Goal: Task Accomplishment & Management: Manage account settings

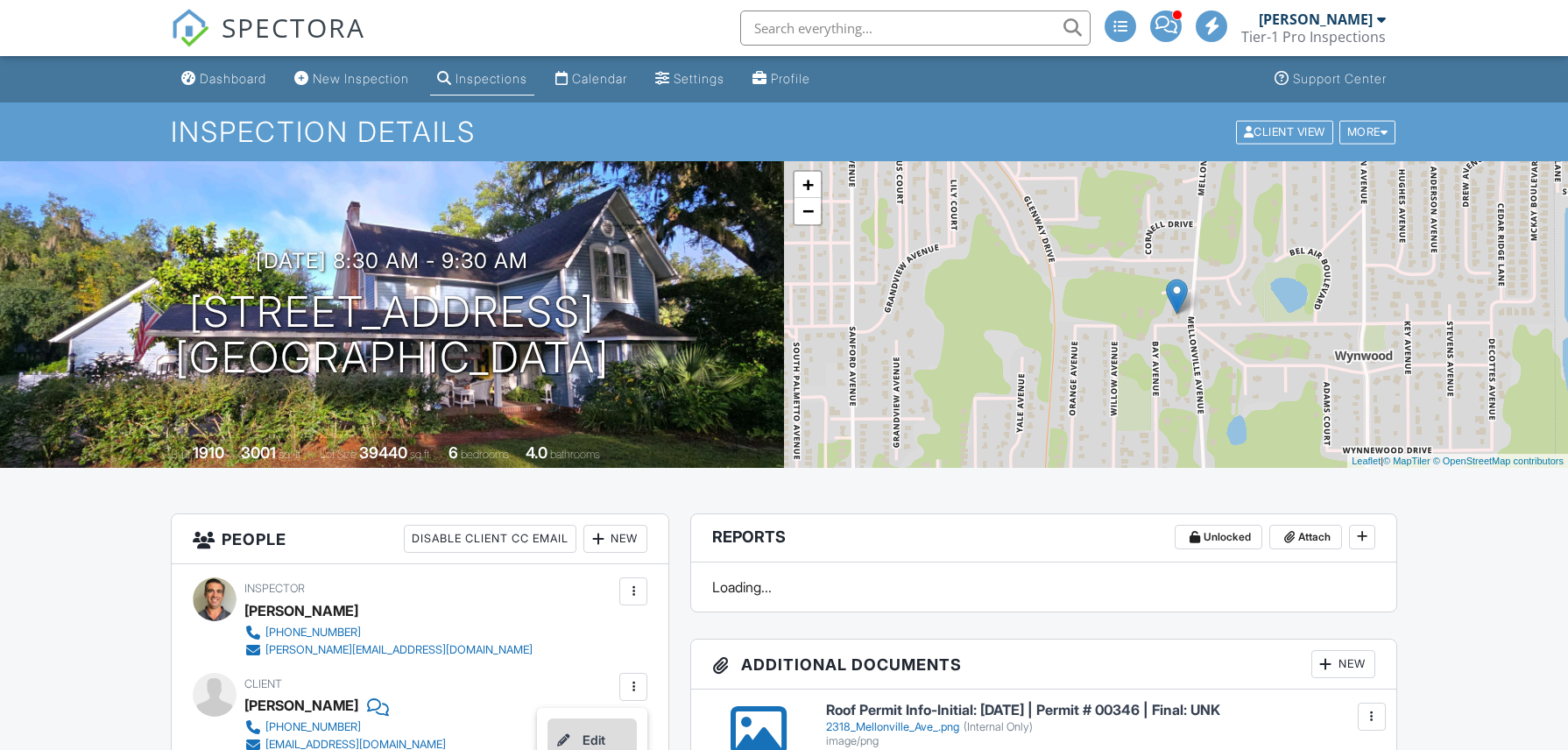
click at [604, 733] on li "Edit" at bounding box center [592, 739] width 89 height 44
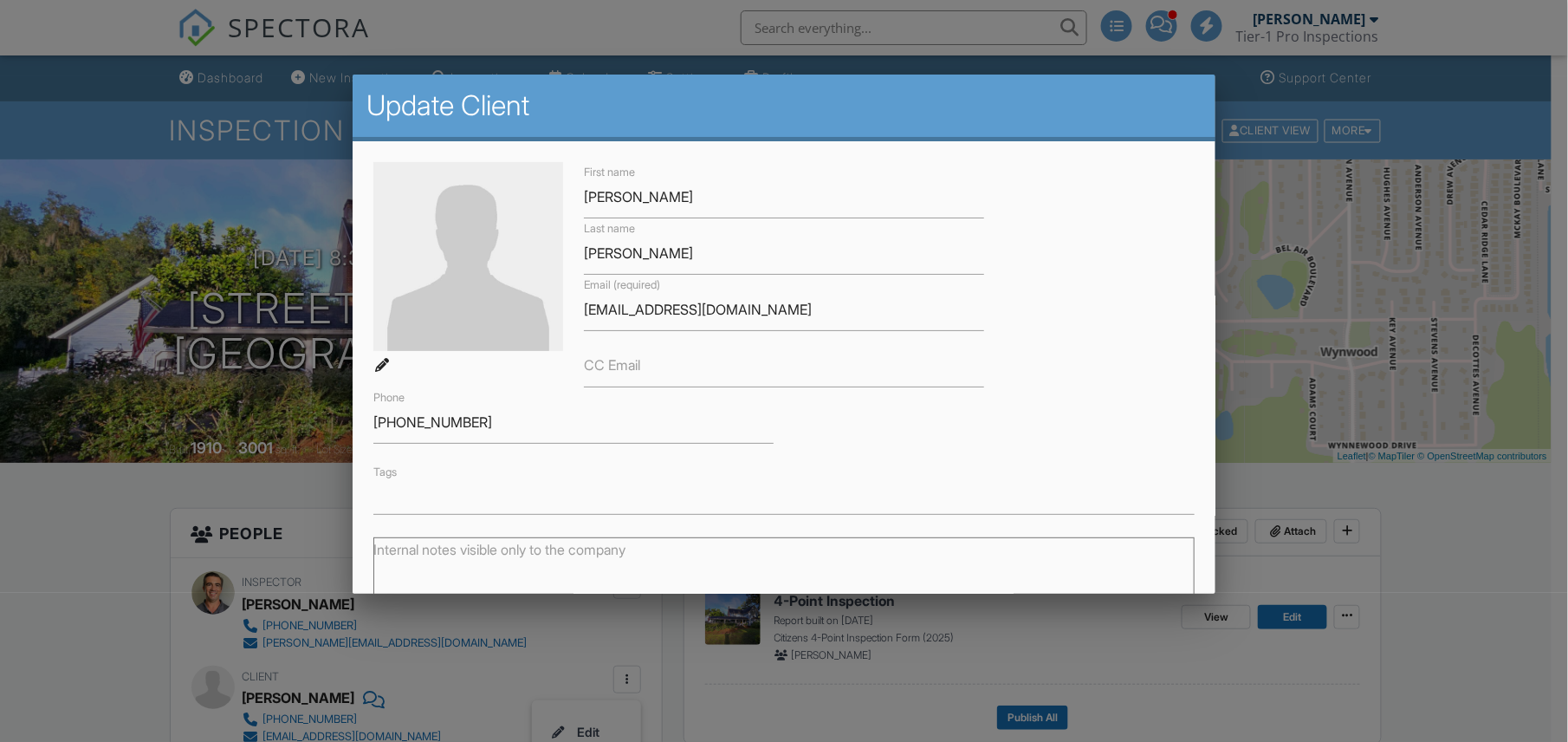
click at [525, 501] on input "text" at bounding box center [784, 500] width 817 height 18
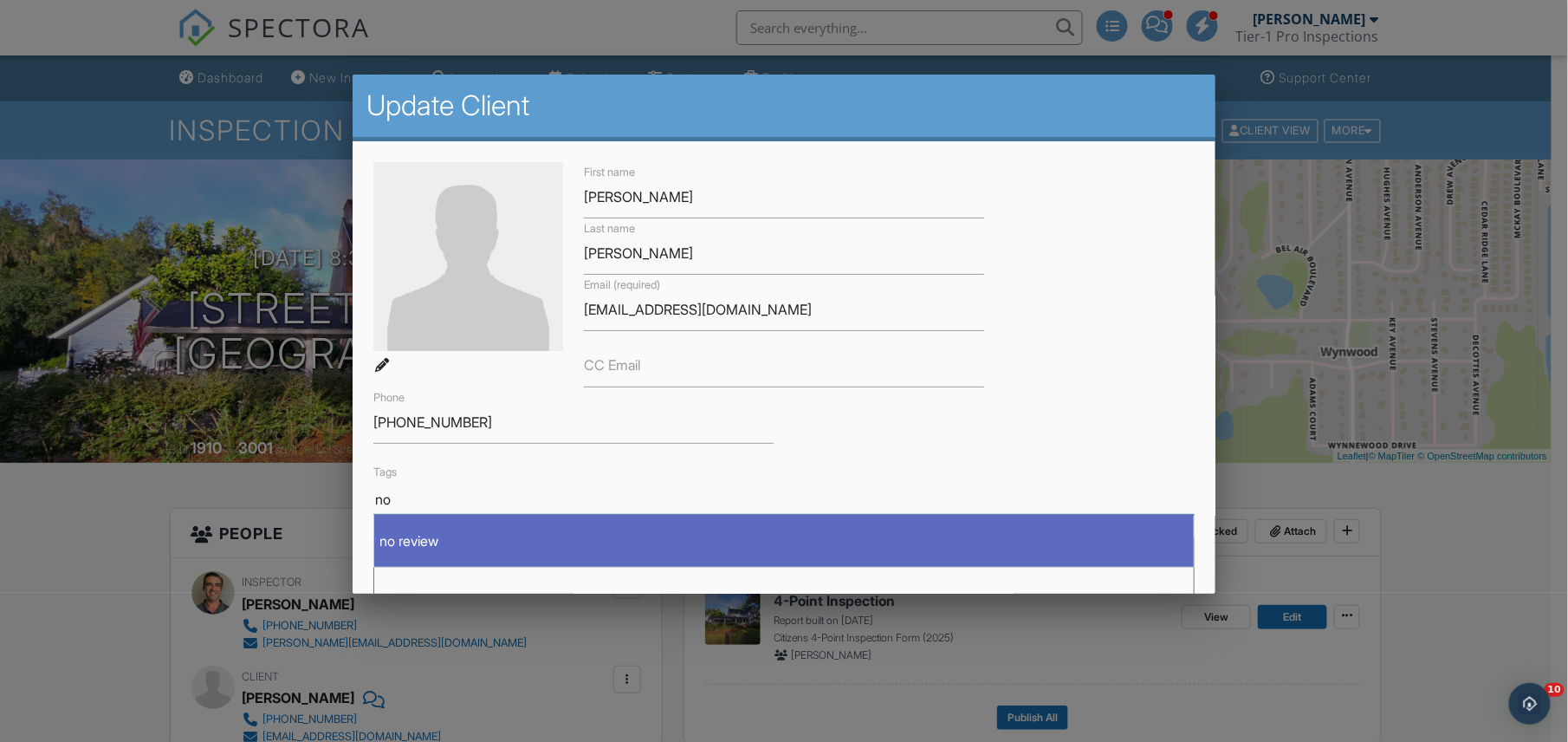
type input "no"
click at [412, 536] on div "no review" at bounding box center [784, 541] width 819 height 25
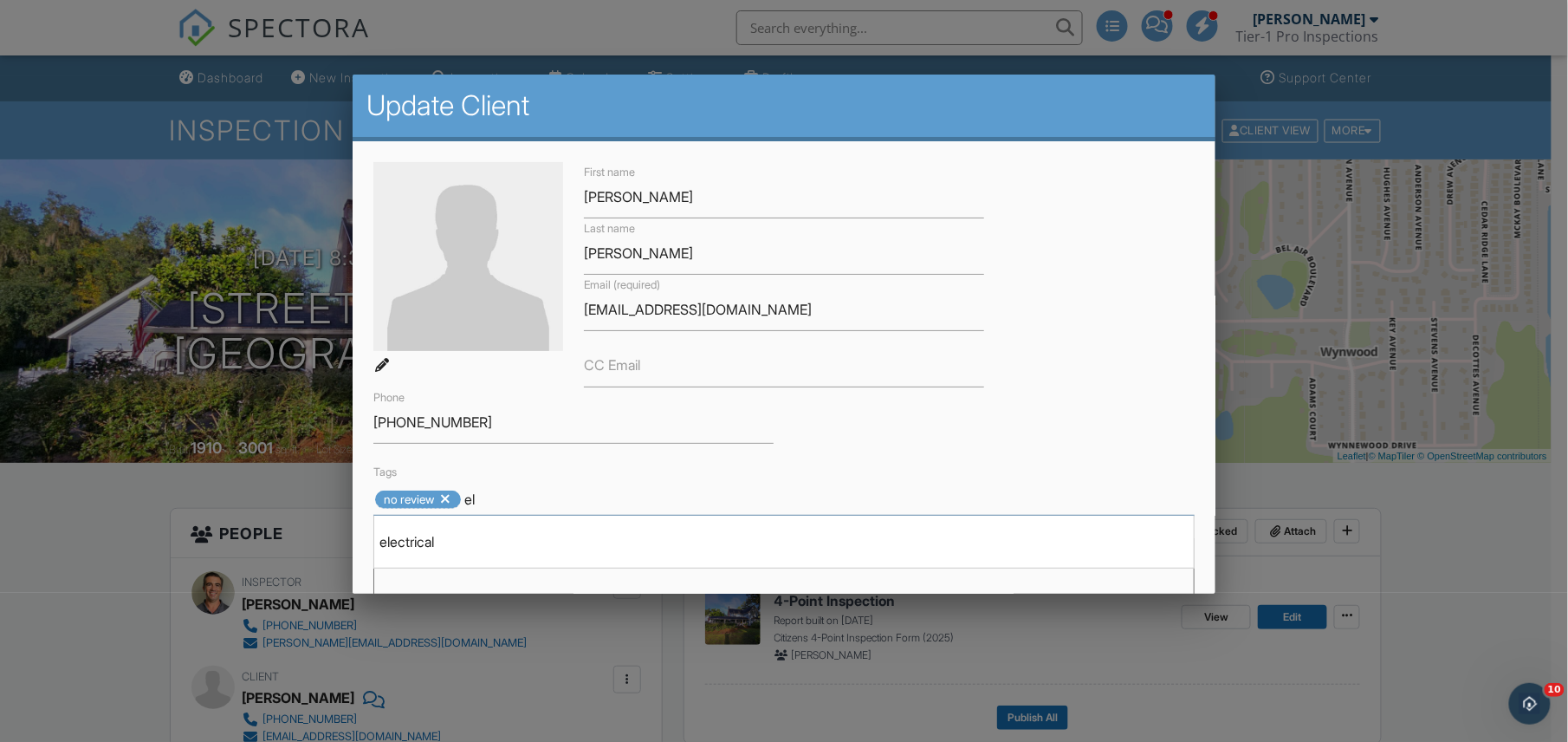
type input "el"
click at [412, 536] on div "electrical" at bounding box center [784, 542] width 819 height 25
type input "pl"
click at [412, 536] on div "plumbing" at bounding box center [784, 542] width 819 height 25
type input "ro"
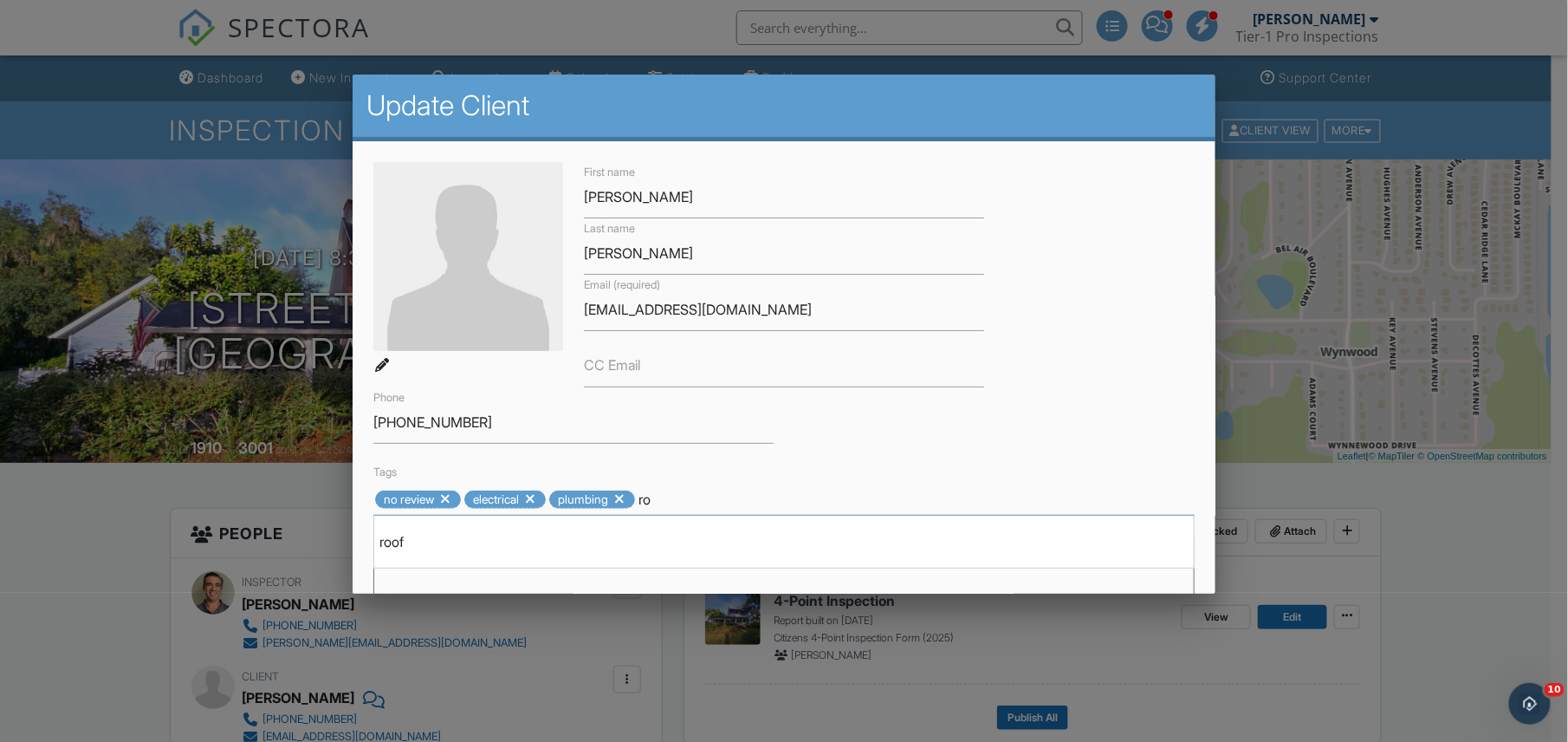
click at [412, 536] on div "roof" at bounding box center [784, 542] width 819 height 25
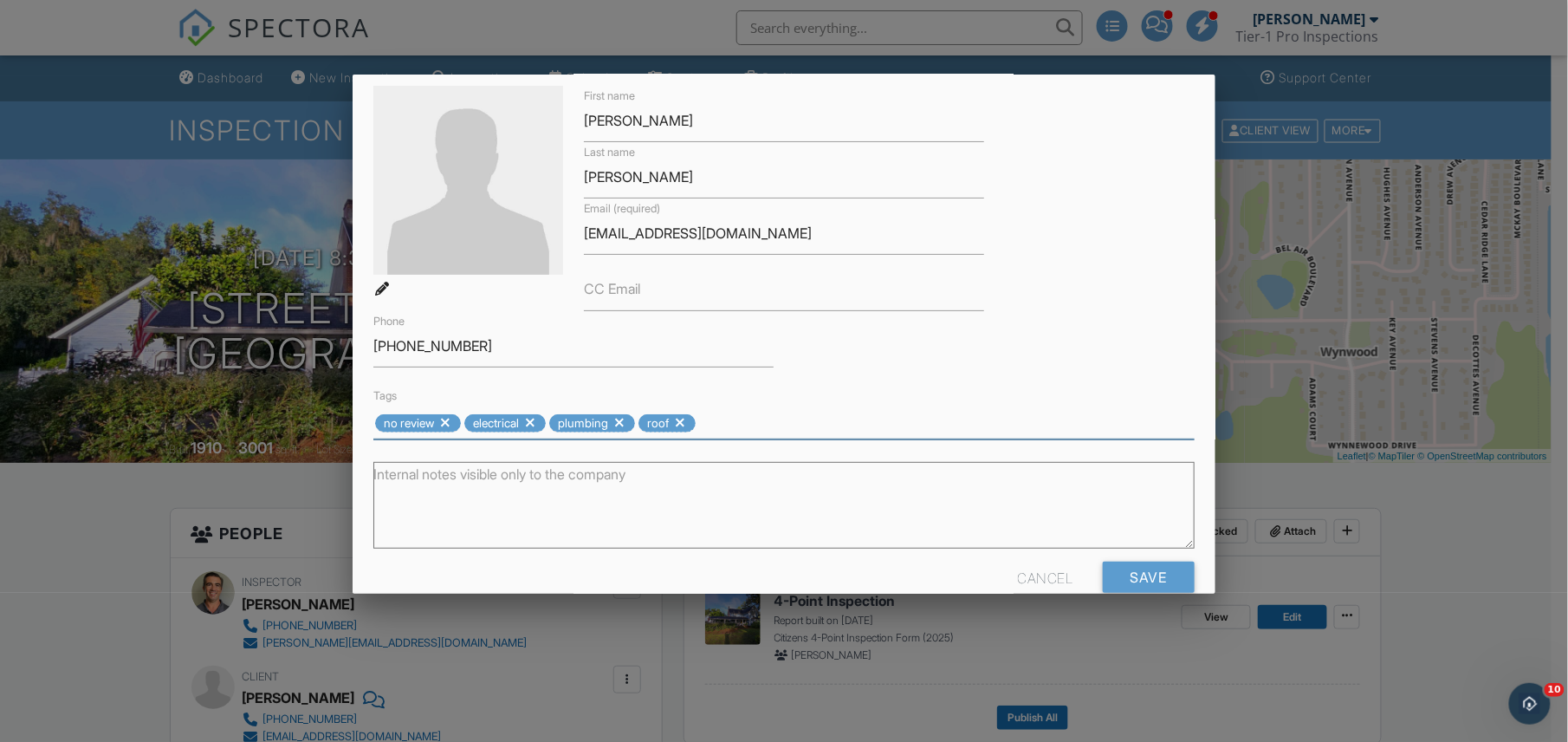
scroll to position [111, 0]
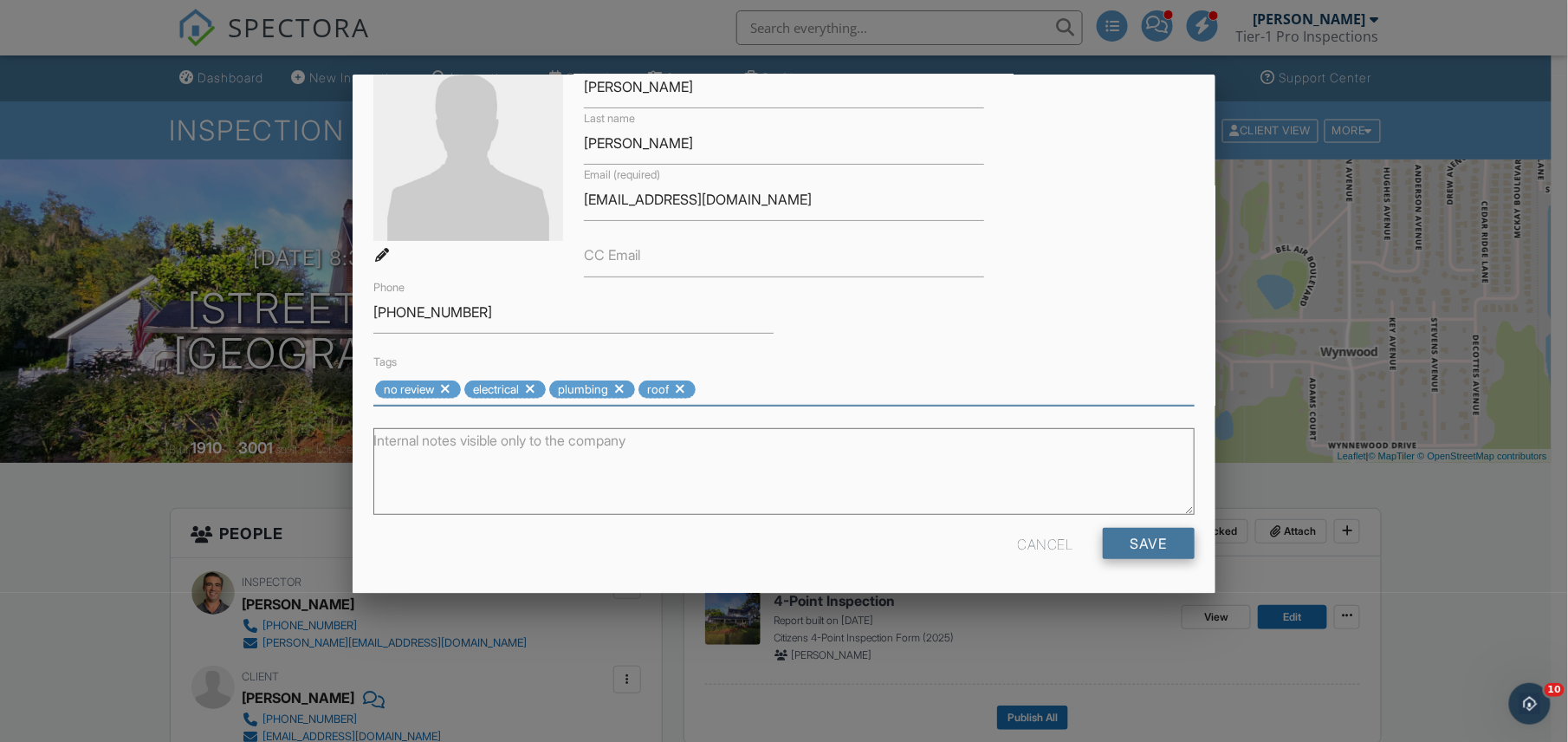
click at [1151, 543] on input "Save" at bounding box center [1149, 543] width 92 height 31
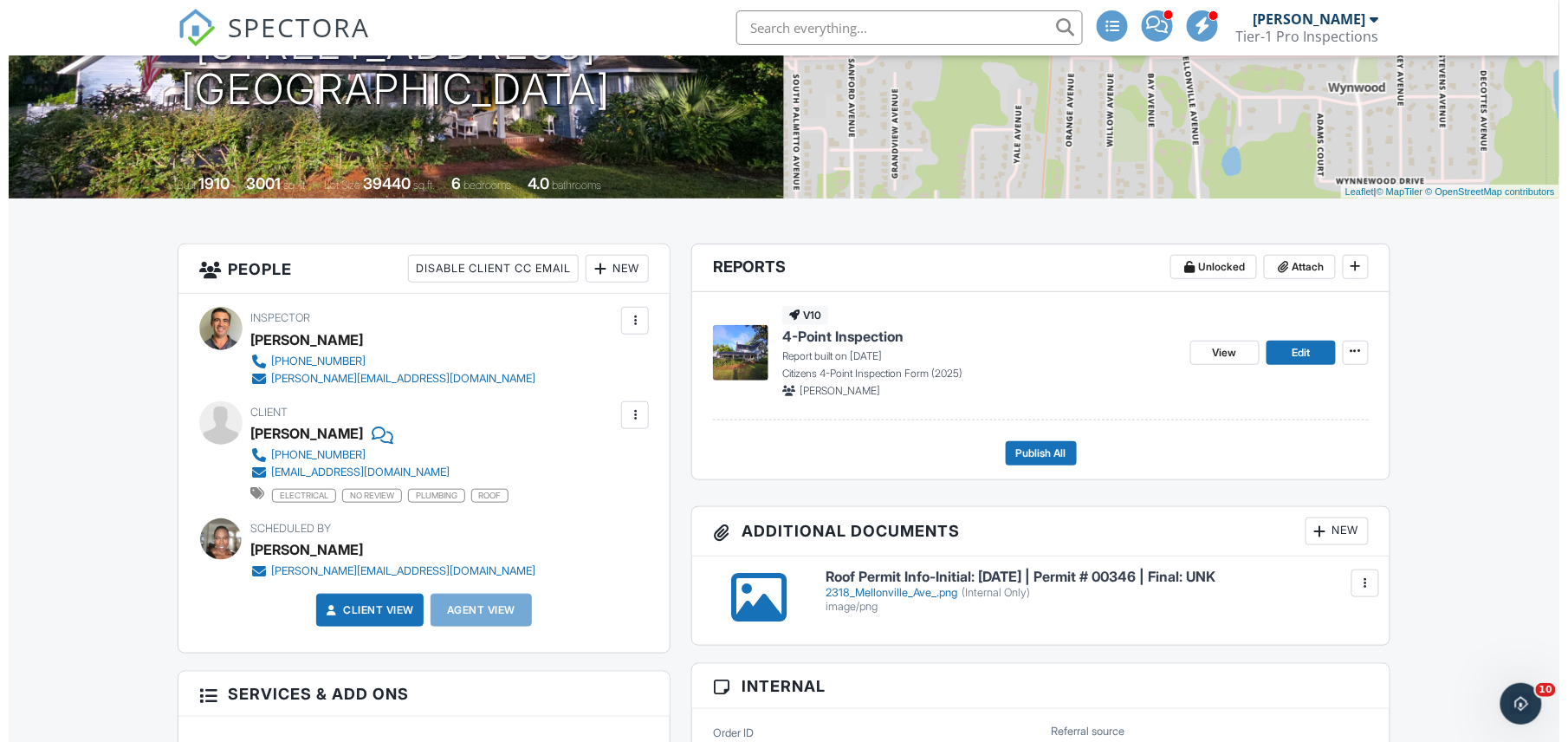
scroll to position [276, 0]
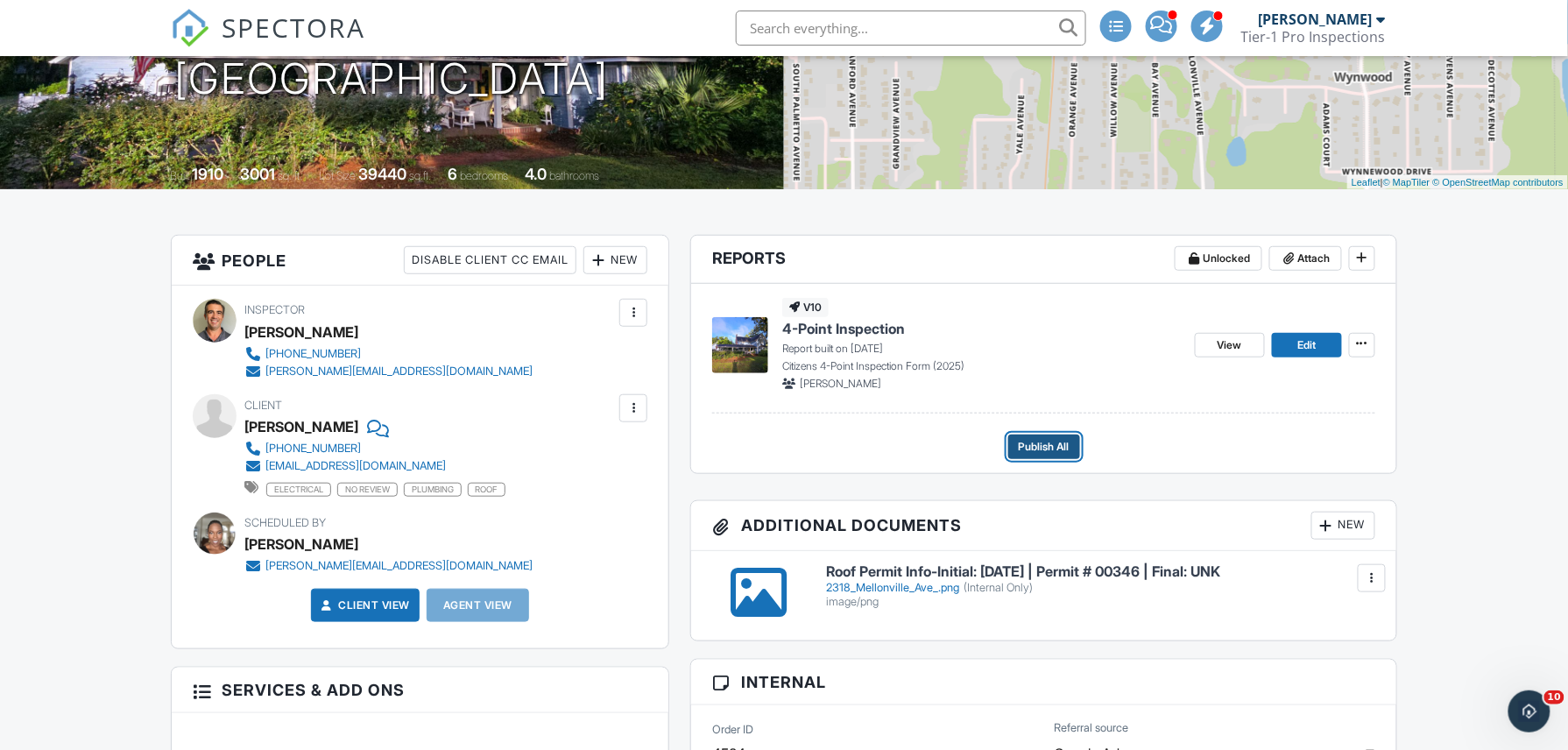
click at [1051, 443] on span "Publish All" at bounding box center [1044, 447] width 51 height 18
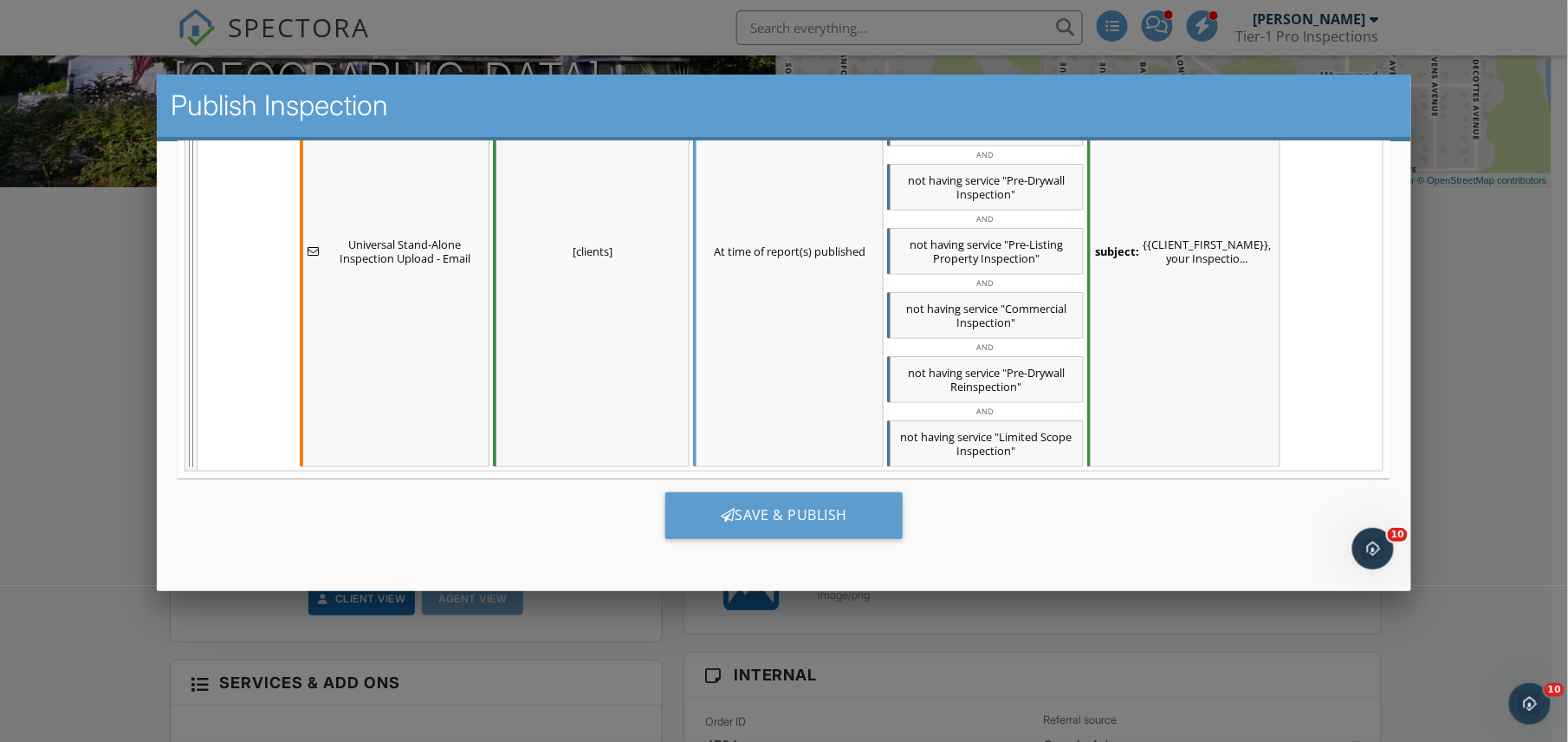
scroll to position [2871, 0]
click at [809, 506] on div "Save & Publish" at bounding box center [783, 515] width 238 height 47
